Goal: Find specific page/section: Find specific page/section

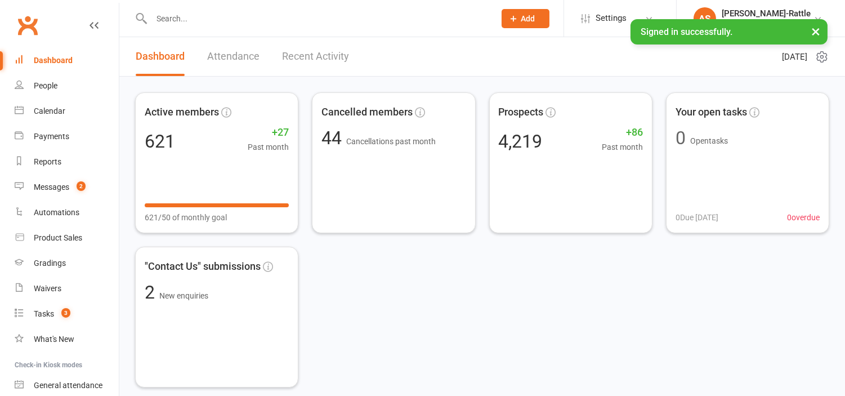
click at [820, 34] on button "×" at bounding box center [816, 31] width 20 height 24
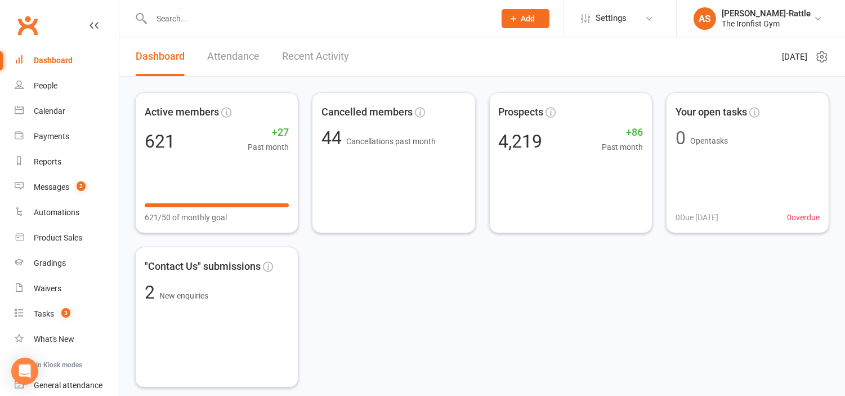
click at [48, 55] on link "Dashboard" at bounding box center [67, 60] width 104 height 25
click at [245, 24] on input "text" at bounding box center [317, 19] width 339 height 16
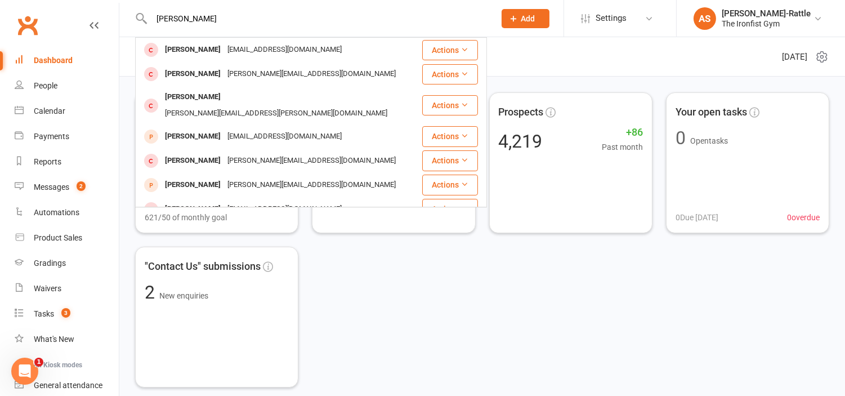
click at [234, 24] on input "cameron" at bounding box center [317, 19] width 339 height 16
click at [207, 14] on input "cameron" at bounding box center [317, 19] width 339 height 16
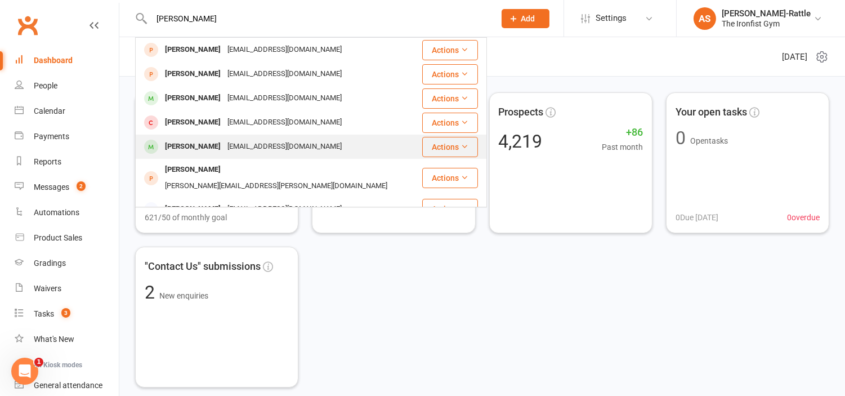
type input "kimberley"
click at [220, 141] on div "Kimberly Moynihan" at bounding box center [193, 147] width 63 height 16
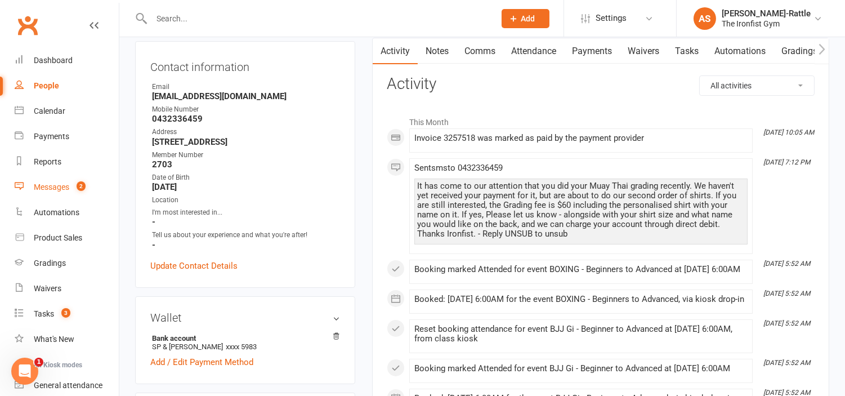
scroll to position [94, 0]
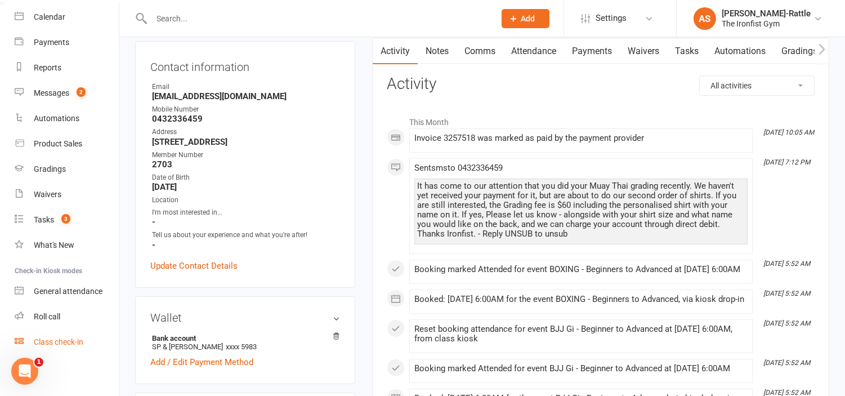
click at [59, 333] on link "Class check-in" at bounding box center [67, 342] width 104 height 25
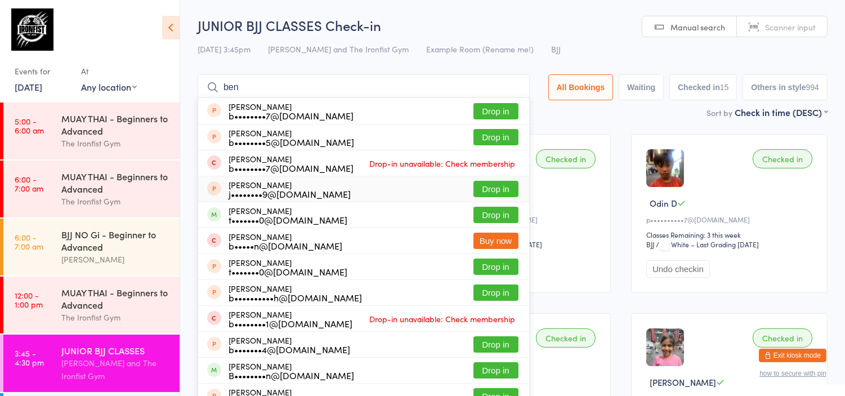
type input "ben"
click at [793, 359] on button "Exit kiosk mode" at bounding box center [793, 356] width 68 height 14
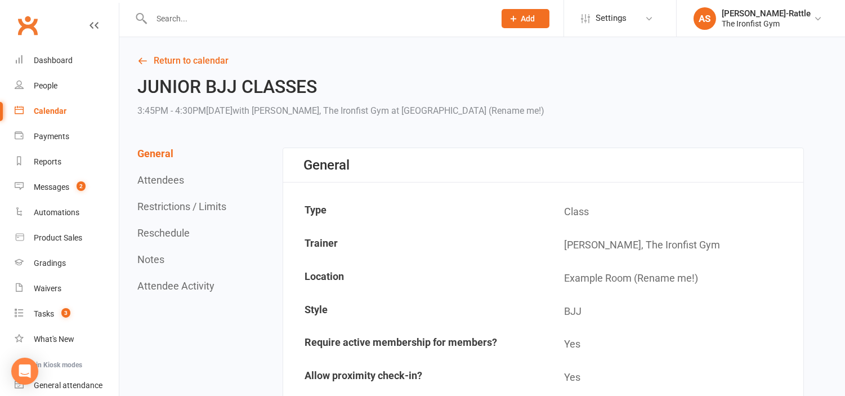
click at [297, 11] on input "text" at bounding box center [317, 19] width 339 height 16
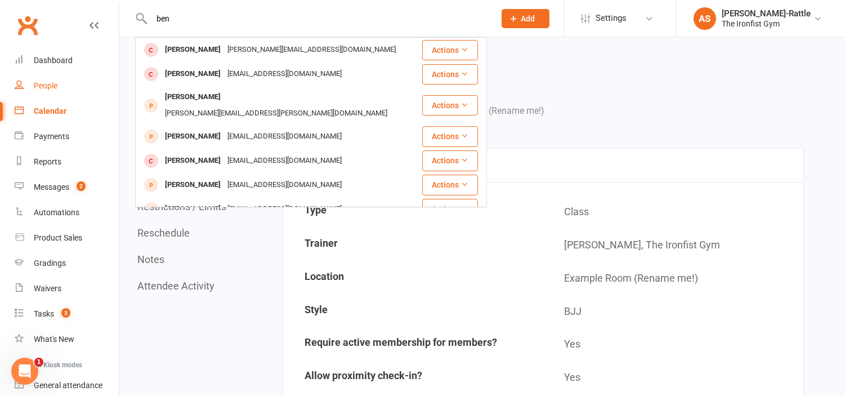
type input "ben"
click at [63, 88] on link "People" at bounding box center [67, 85] width 104 height 25
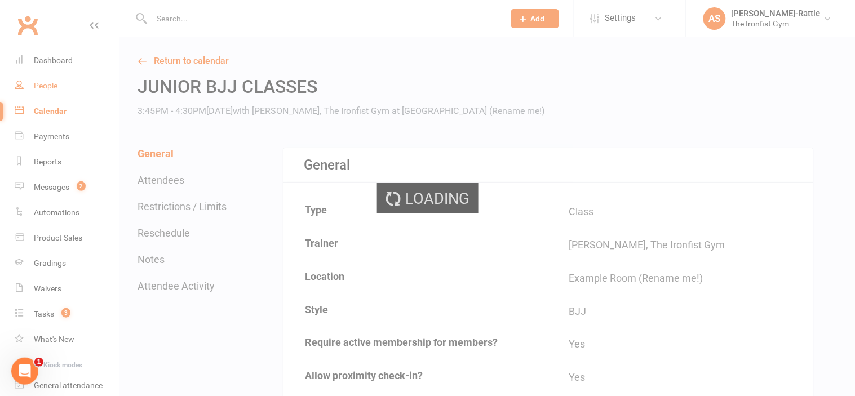
select select "100"
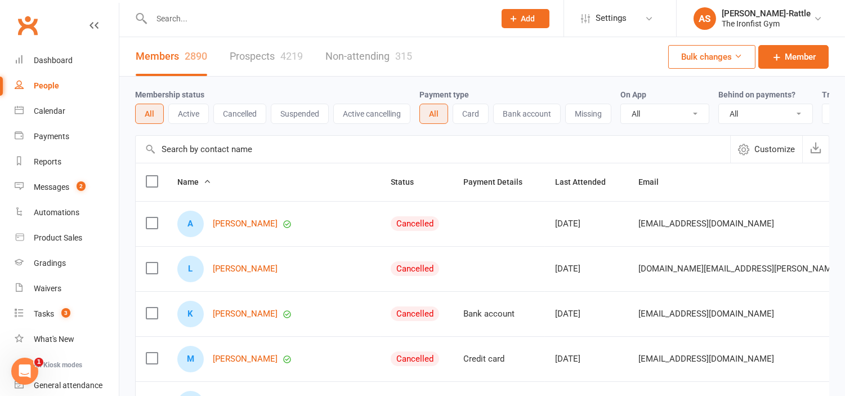
click at [239, 38] on link "Prospects 4219" at bounding box center [266, 56] width 73 height 39
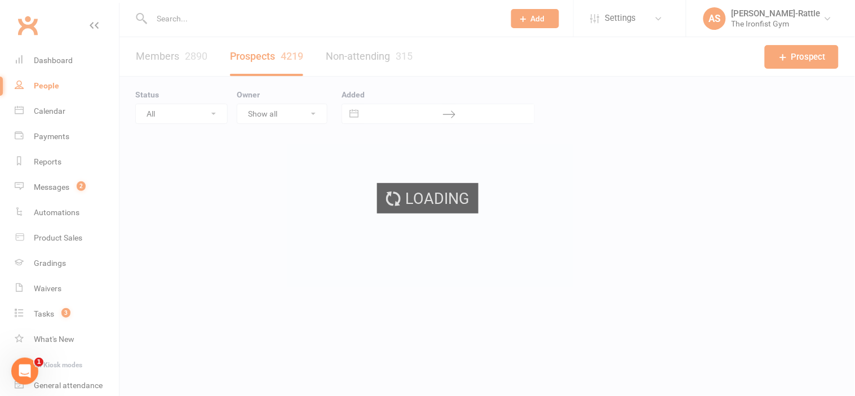
click at [231, 27] on div "Loading" at bounding box center [427, 198] width 855 height 396
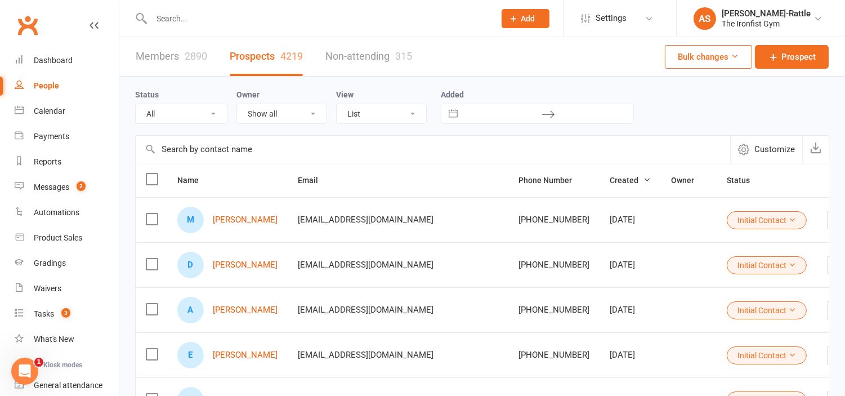
click at [220, 17] on input "text" at bounding box center [317, 19] width 339 height 16
type input "ben"
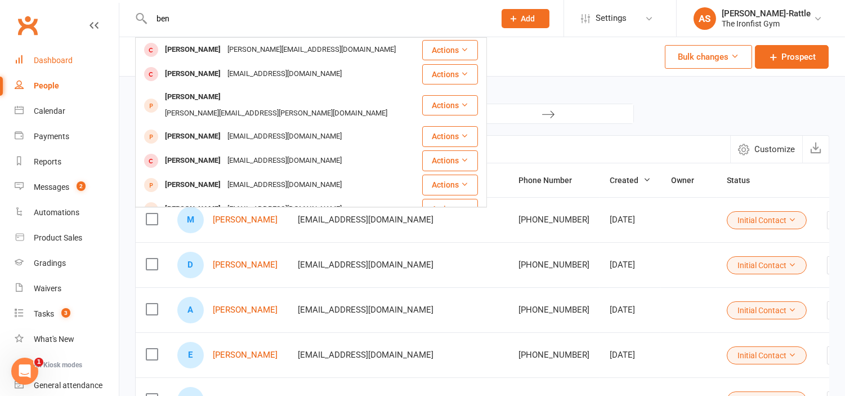
click at [59, 55] on link "Dashboard" at bounding box center [67, 60] width 104 height 25
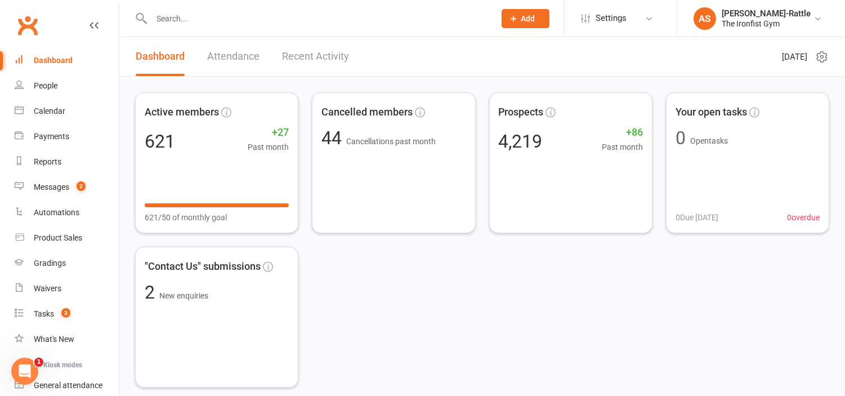
click at [584, 70] on header "Dashboard Attendance Recent Activity Monday 13th, October 2025" at bounding box center [482, 56] width 726 height 39
